Goal: Check status: Check status

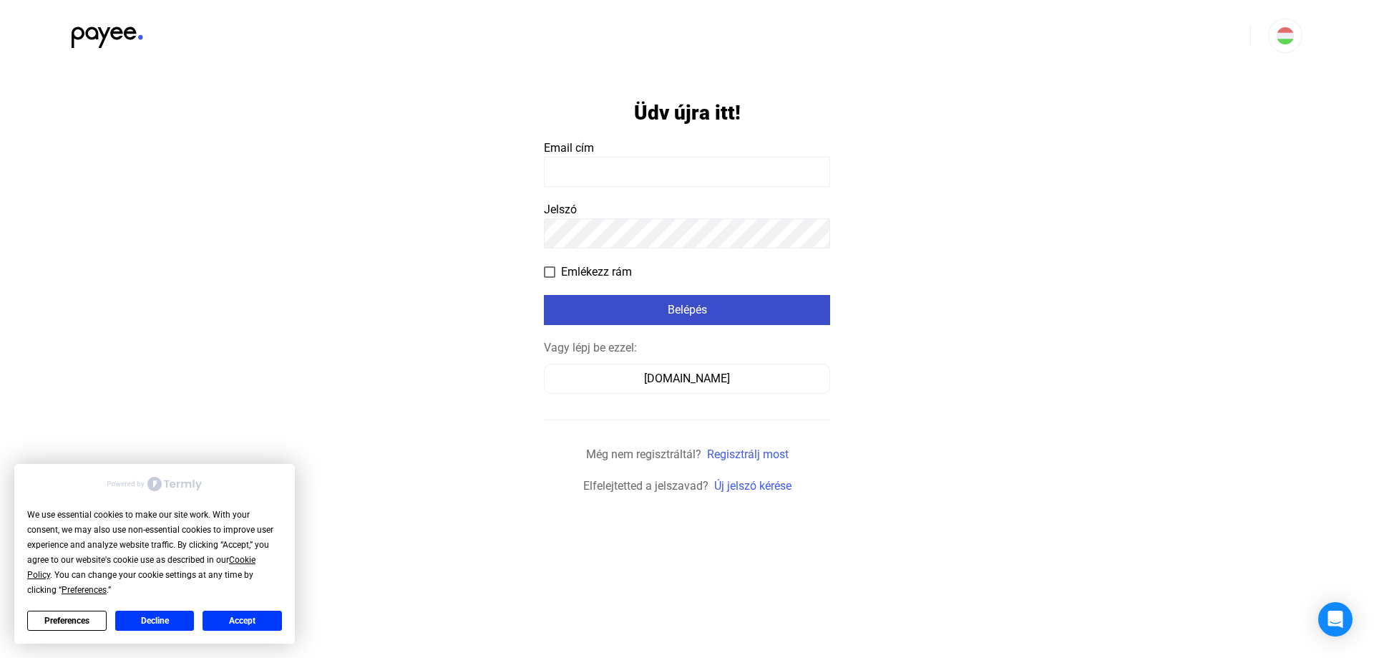
type input "**********"
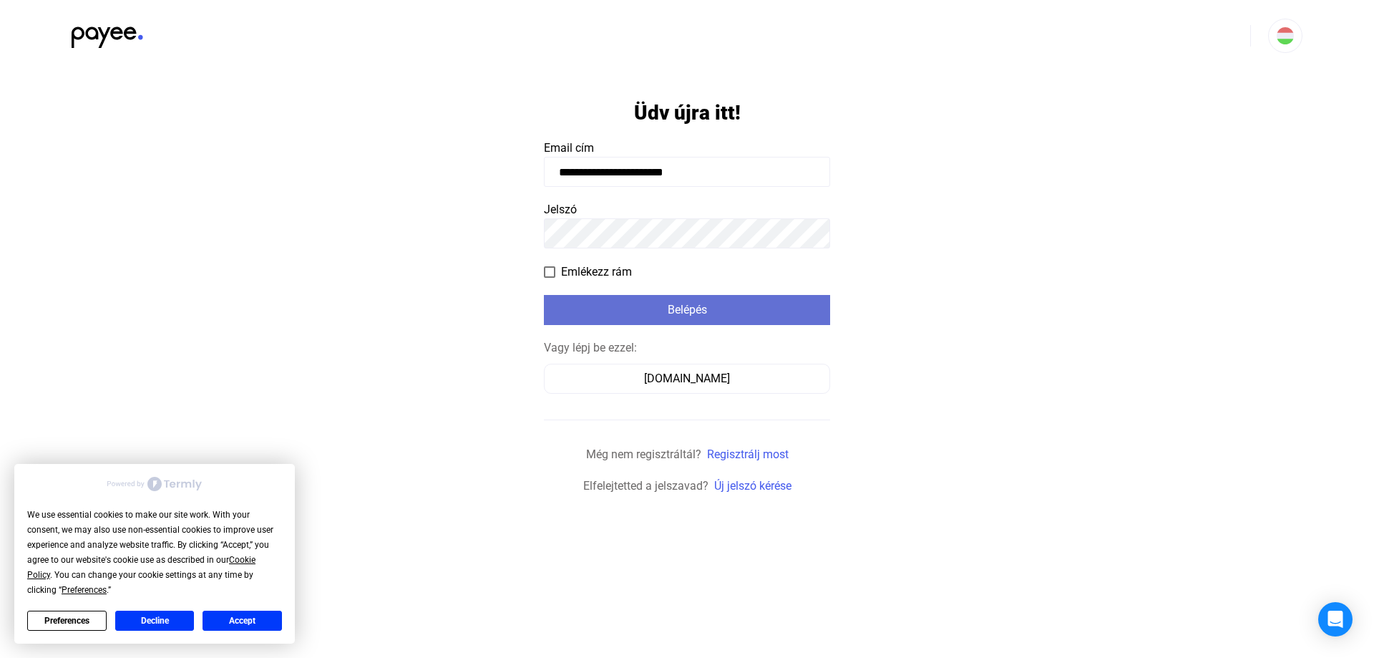
click at [744, 295] on button "Belépés" at bounding box center [687, 310] width 286 height 30
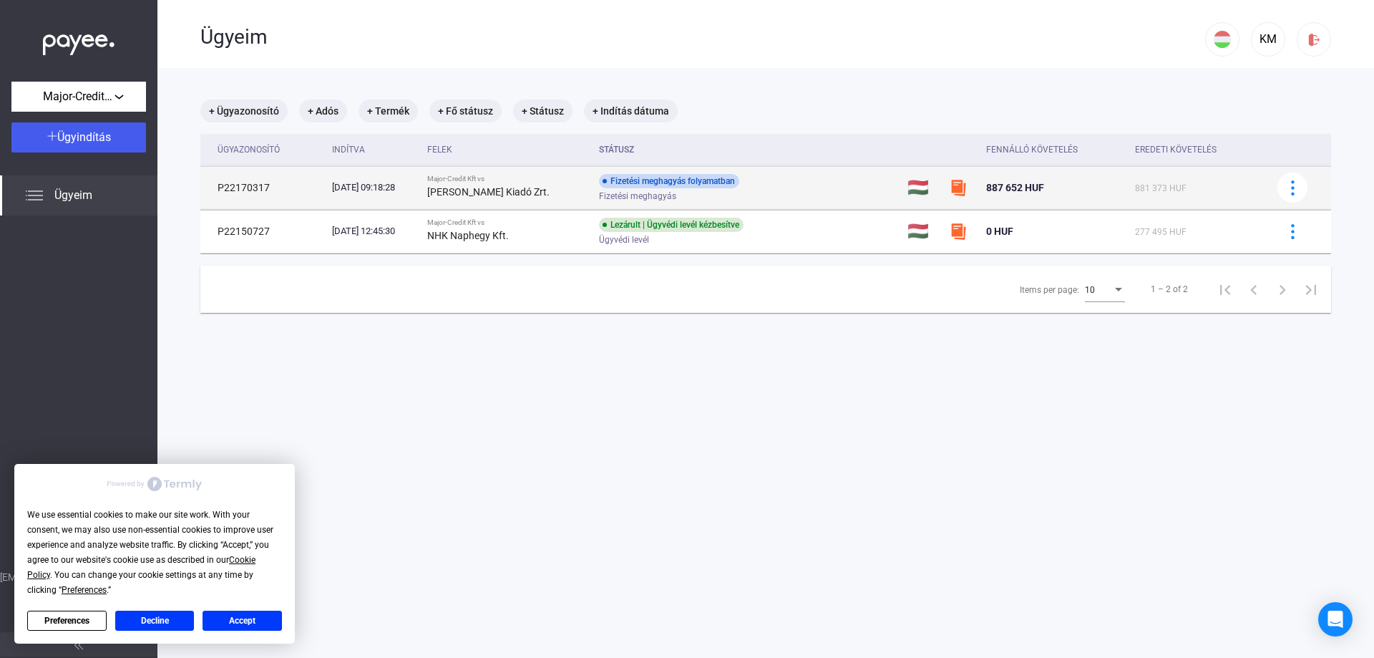
click at [1213, 174] on td "881 373 HUF" at bounding box center [1197, 187] width 136 height 43
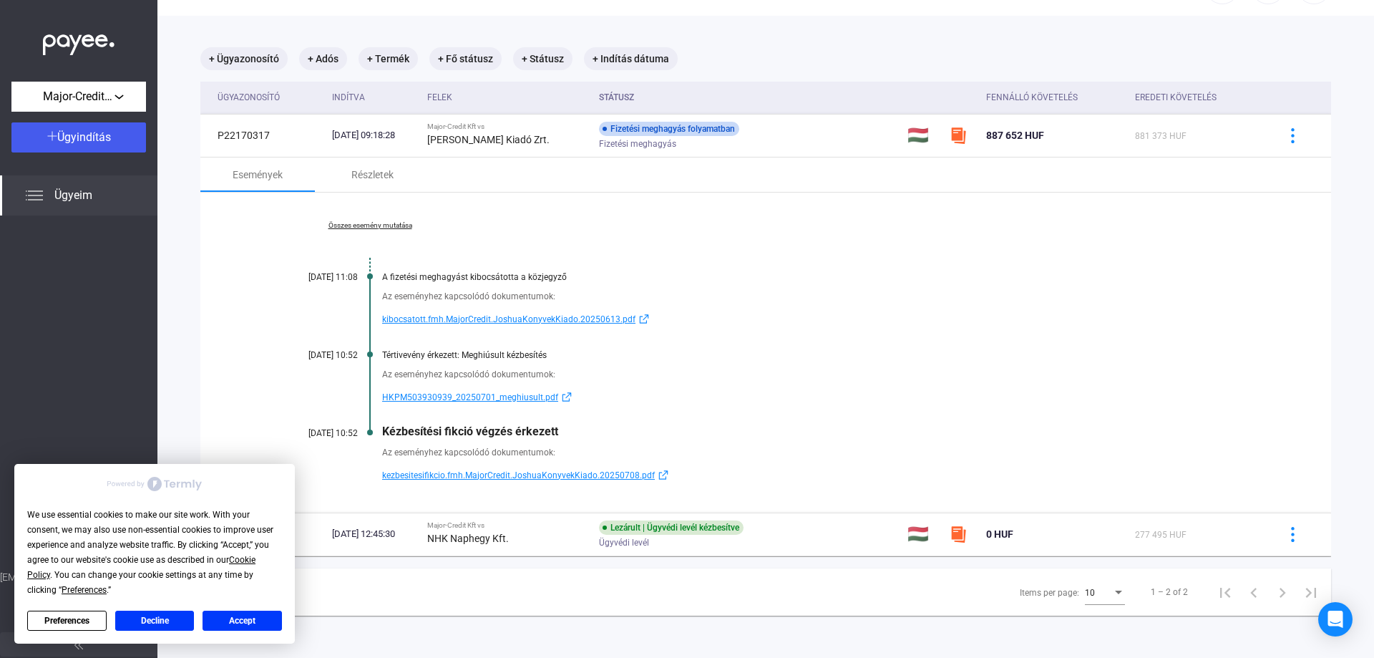
scroll to position [68, 0]
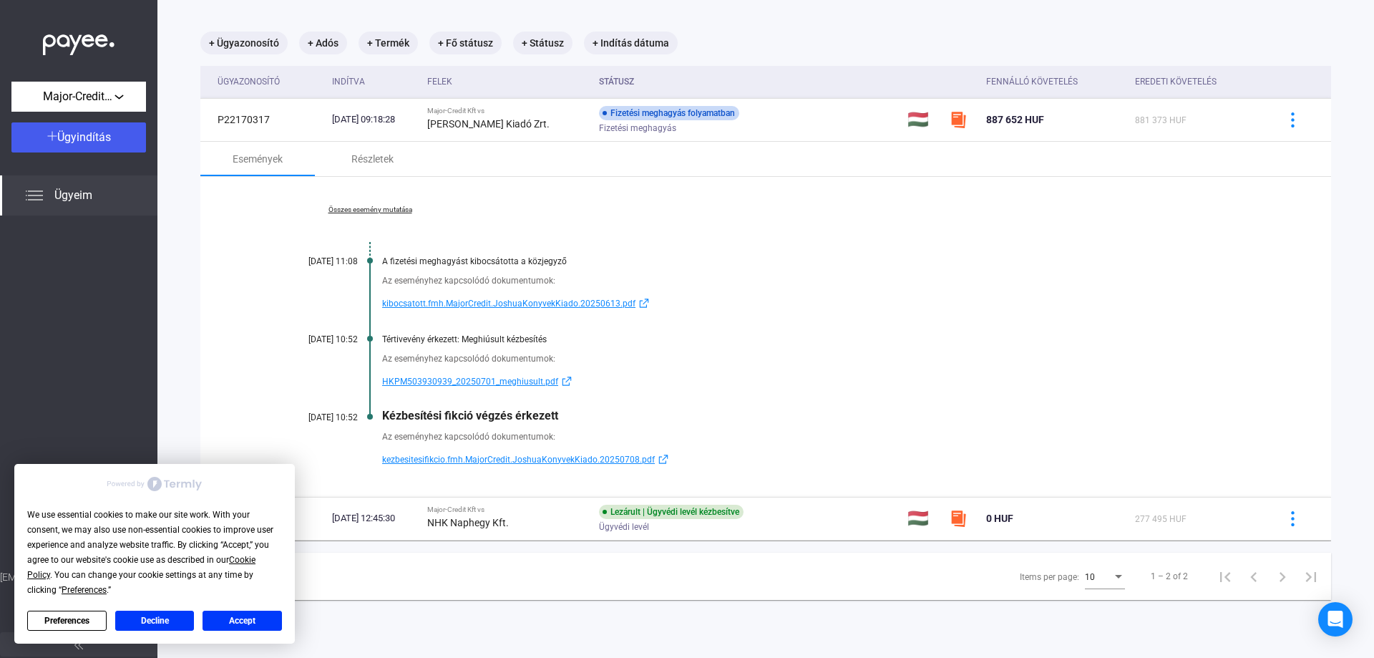
click at [236, 621] on button "Accept" at bounding box center [242, 621] width 79 height 20
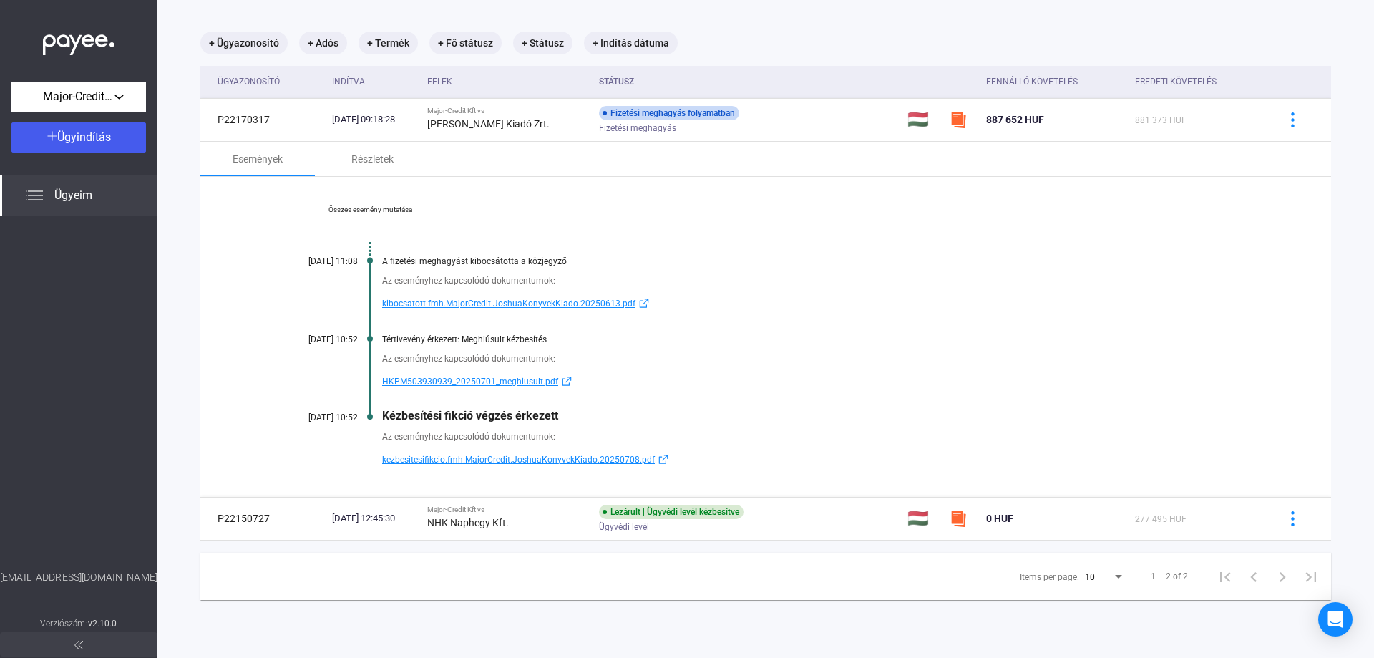
click at [84, 200] on span "Ügyeim" at bounding box center [73, 195] width 38 height 17
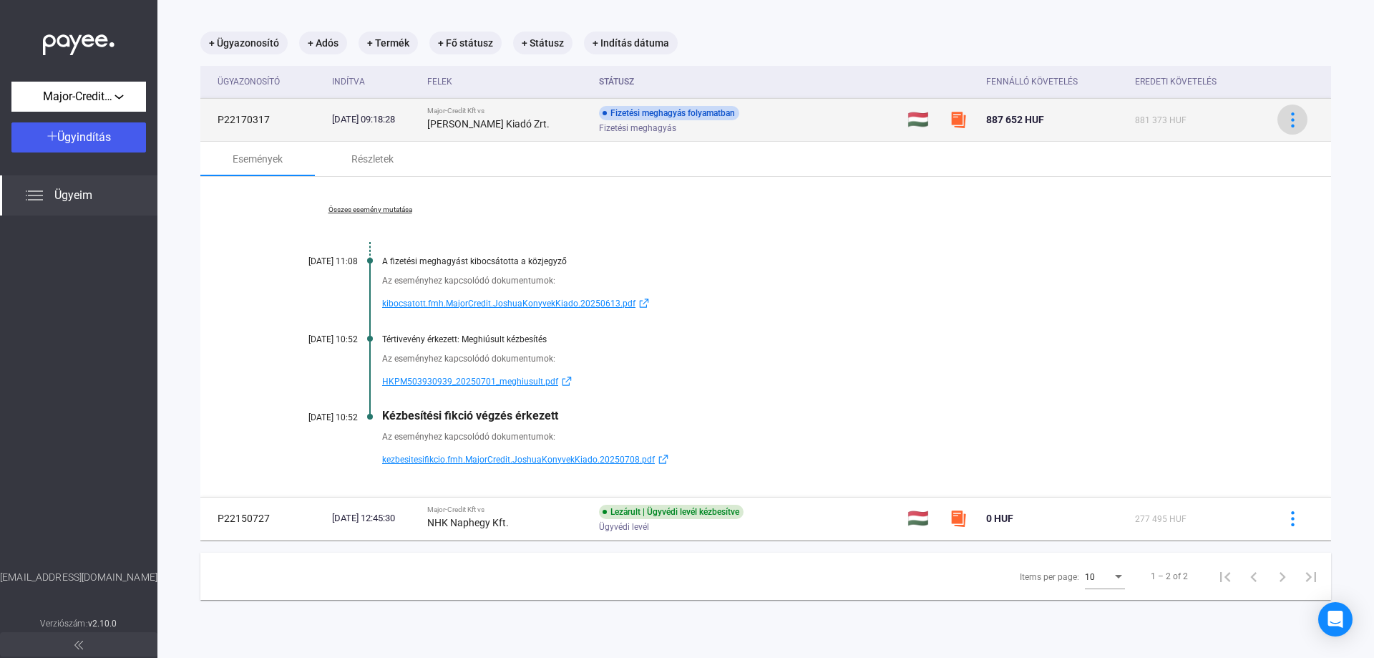
click at [1291, 126] on div at bounding box center [1292, 119] width 21 height 15
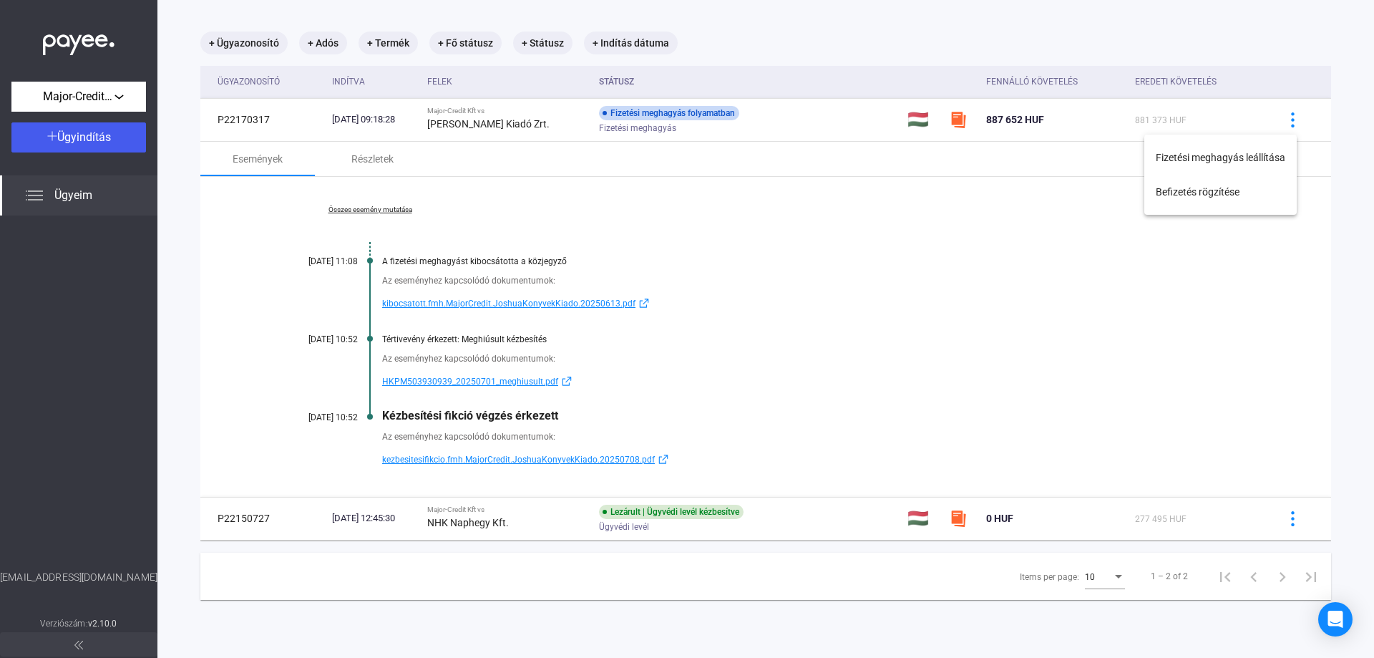
click at [1276, 52] on div at bounding box center [687, 329] width 1374 height 658
